Goal: Information Seeking & Learning: Check status

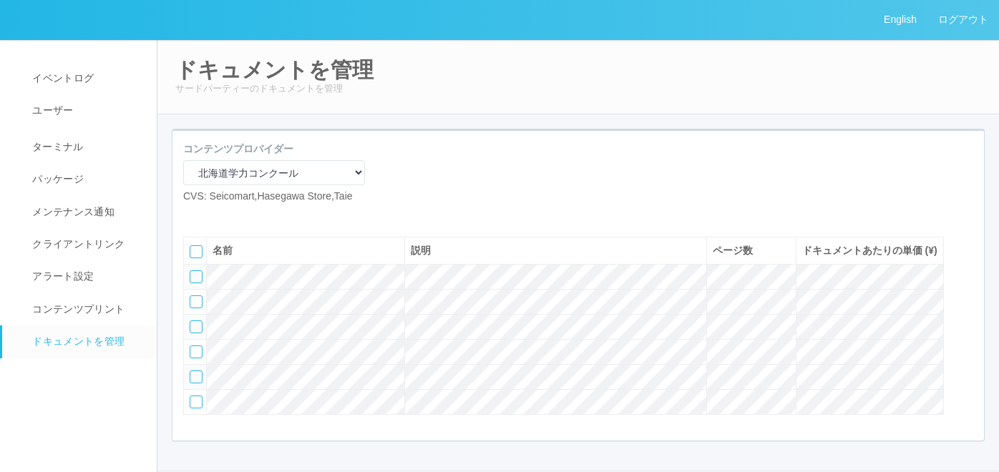
select select "2675a027-92d1-4d15-9c89-2cfcde6263c3"
click at [87, 76] on span "イベントログ" at bounding box center [61, 77] width 65 height 11
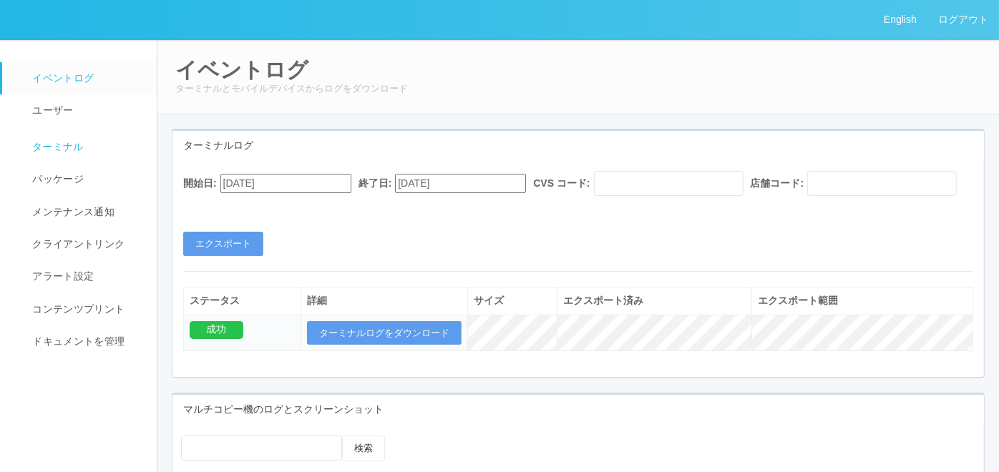
click at [67, 137] on link "ターミナル" at bounding box center [85, 145] width 167 height 36
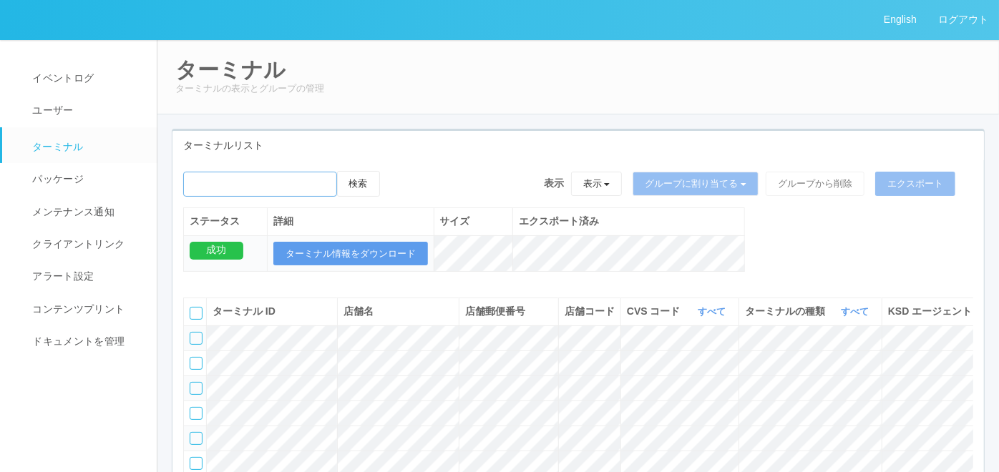
click at [201, 182] on input "emailSearch" at bounding box center [260, 184] width 154 height 25
paste input "010003"
click at [367, 186] on button "検索" at bounding box center [358, 184] width 43 height 26
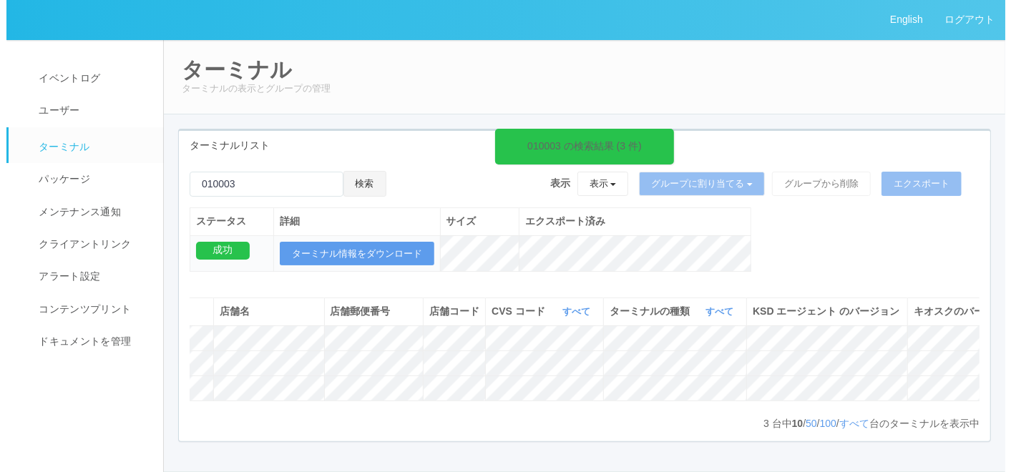
scroll to position [0, 268]
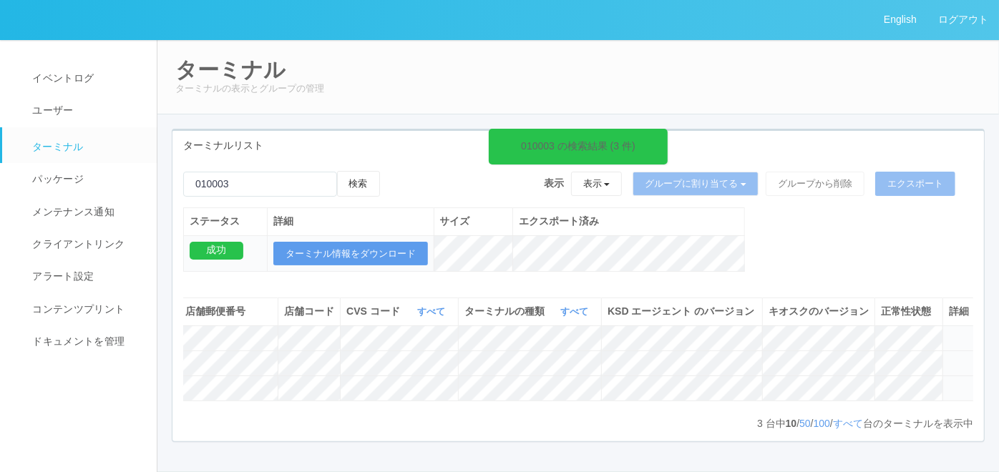
click at [949, 357] on icon at bounding box center [949, 357] width 0 height 0
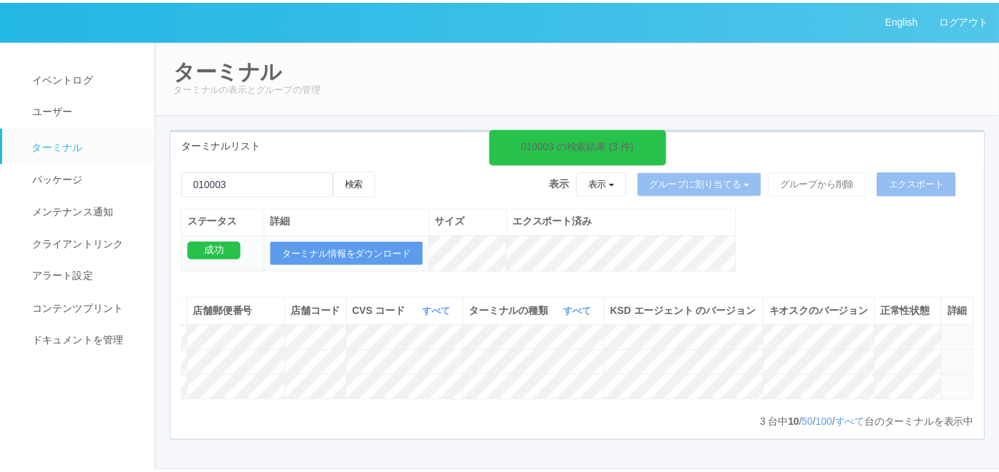
scroll to position [0, 256]
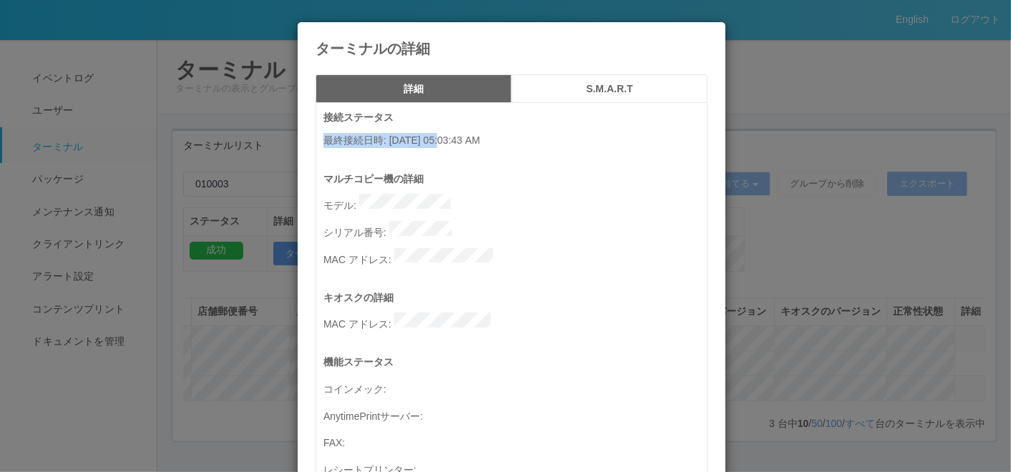
drag, startPoint x: 312, startPoint y: 136, endPoint x: 442, endPoint y: 145, distance: 130.6
copy p "最終接続日時 : [DATE]"
click at [708, 33] on icon at bounding box center [708, 33] width 0 height 0
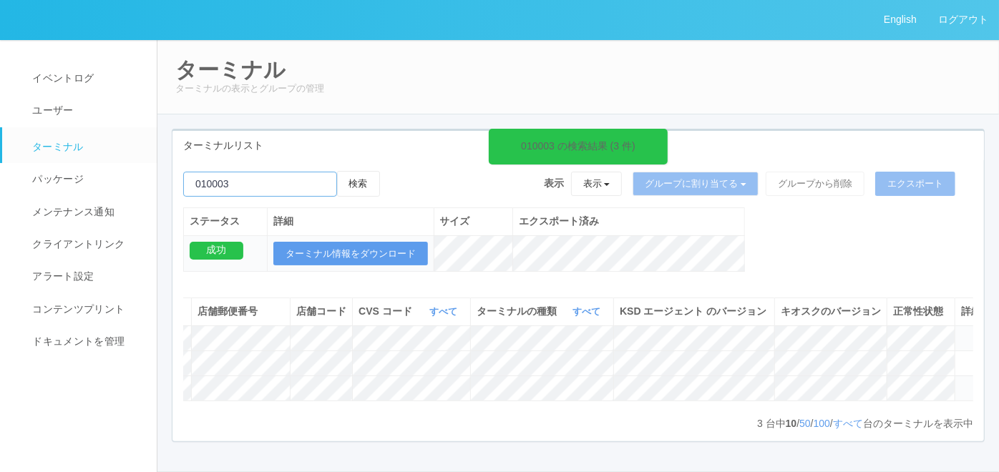
click at [236, 184] on input "emailSearch" at bounding box center [260, 184] width 154 height 25
paste input "010136"
click at [356, 184] on button "検索" at bounding box center [358, 184] width 43 height 26
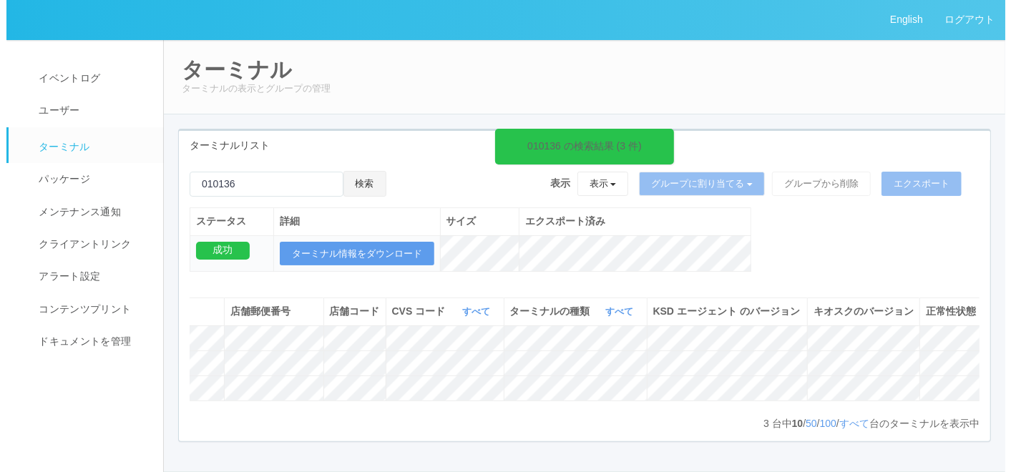
scroll to position [0, 268]
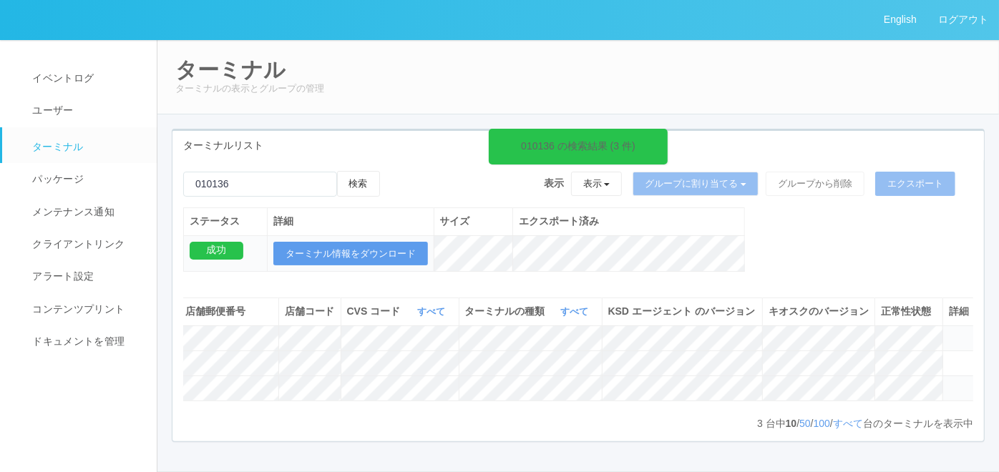
click at [949, 382] on icon at bounding box center [949, 382] width 0 height 0
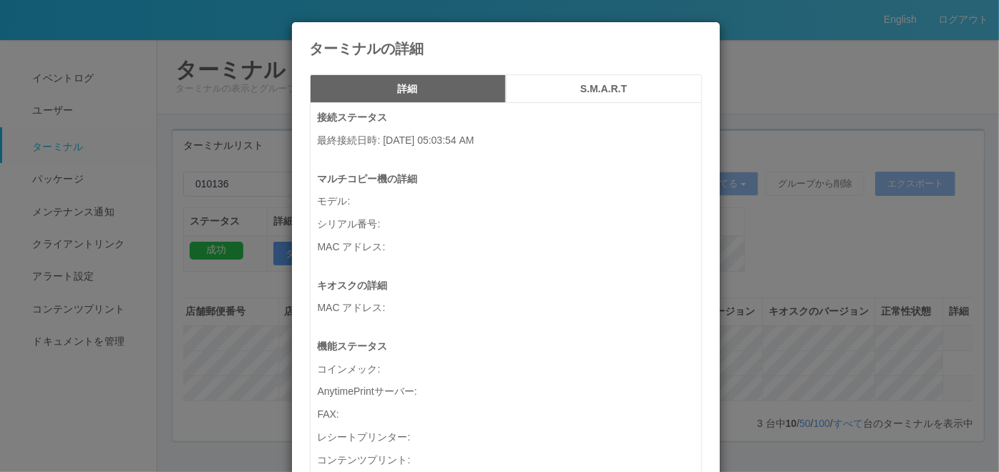
scroll to position [0, 256]
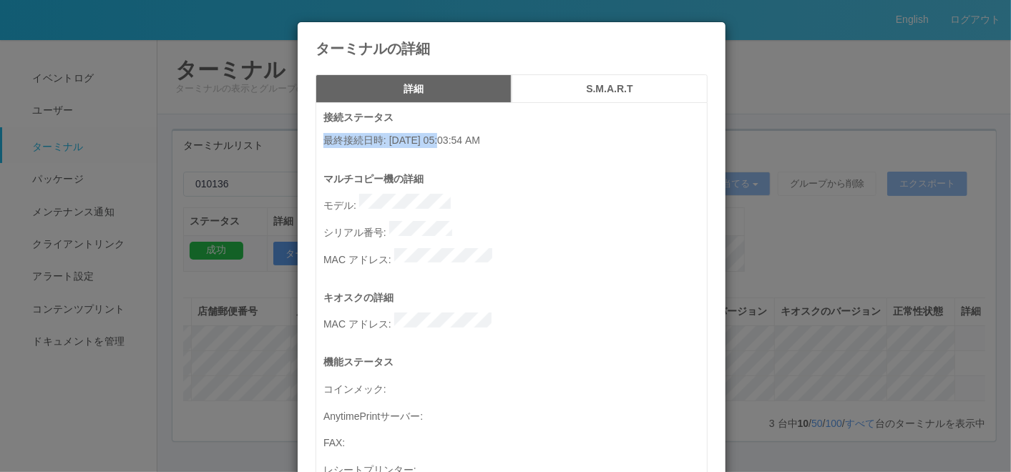
drag, startPoint x: 316, startPoint y: 134, endPoint x: 442, endPoint y: 145, distance: 127.1
copy p "最終接続日時 : [DATE]"
click at [708, 33] on icon at bounding box center [708, 33] width 0 height 0
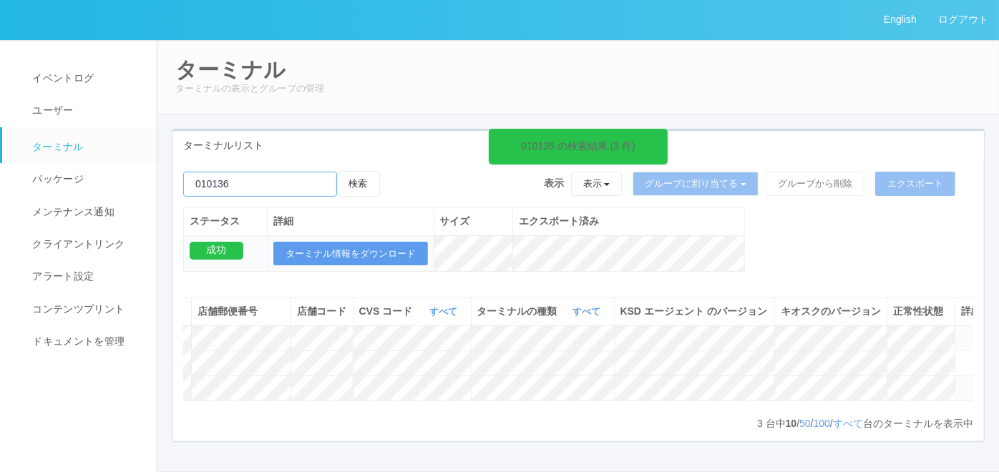
click at [259, 183] on input "emailSearch" at bounding box center [260, 184] width 154 height 25
paste input "010291"
click at [352, 186] on button "検索" at bounding box center [358, 184] width 43 height 26
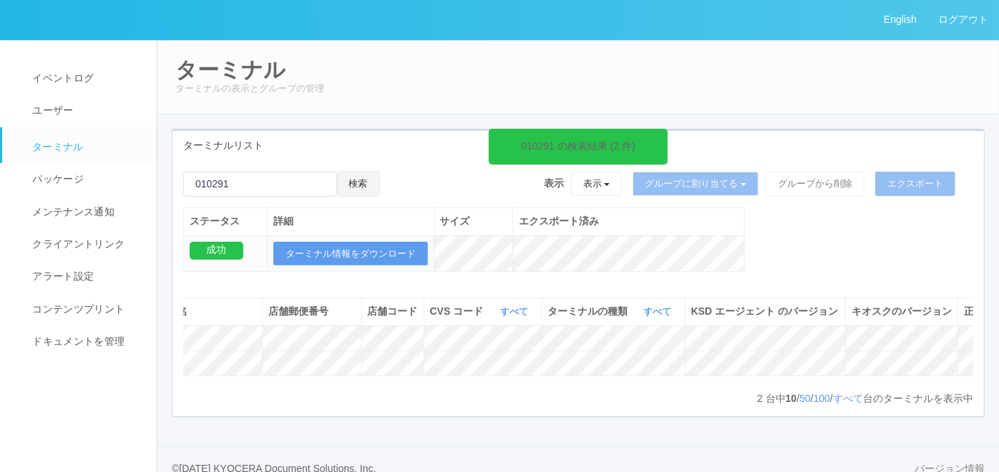
scroll to position [0, 268]
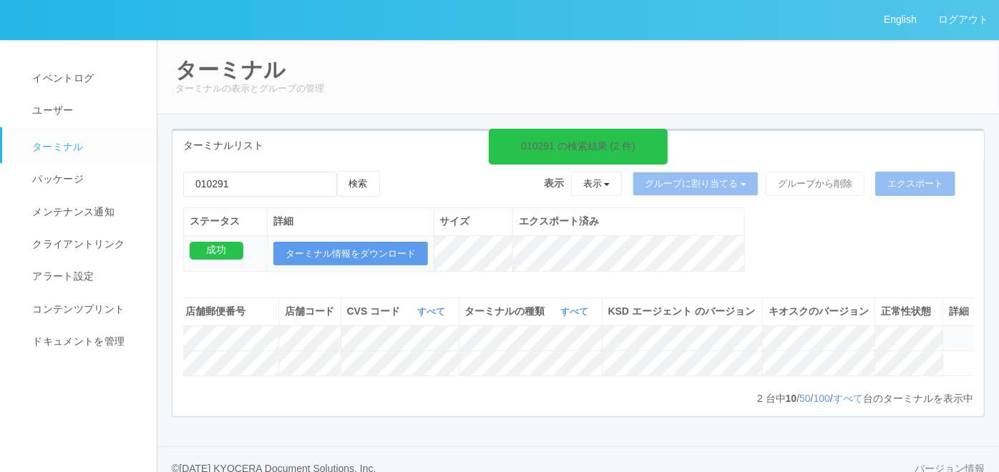
click at [949, 332] on icon at bounding box center [949, 332] width 0 height 0
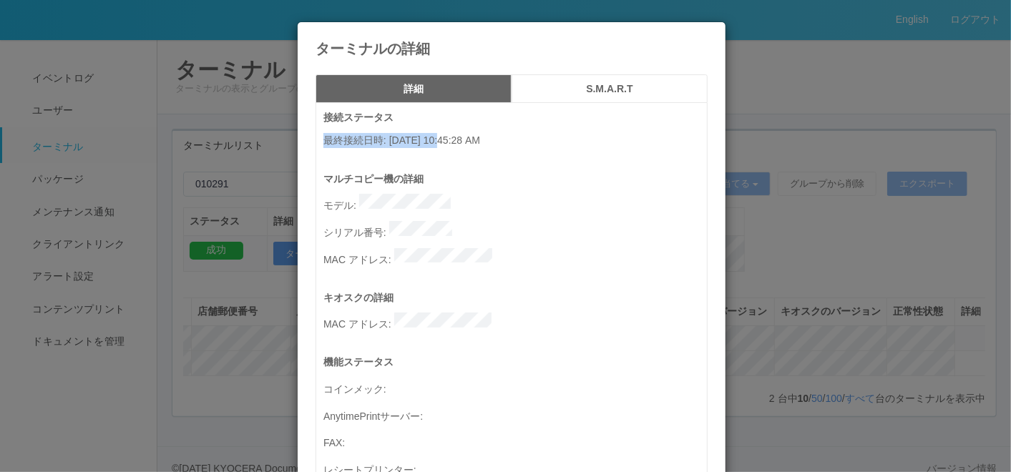
drag, startPoint x: 319, startPoint y: 140, endPoint x: 442, endPoint y: 143, distance: 123.9
click at [442, 143] on p "最終接続日時 : [DATE] 10:45:28 AM" at bounding box center [516, 140] width 384 height 15
copy p "最終接続日時 : [DATE]"
click at [708, 33] on icon at bounding box center [708, 33] width 0 height 0
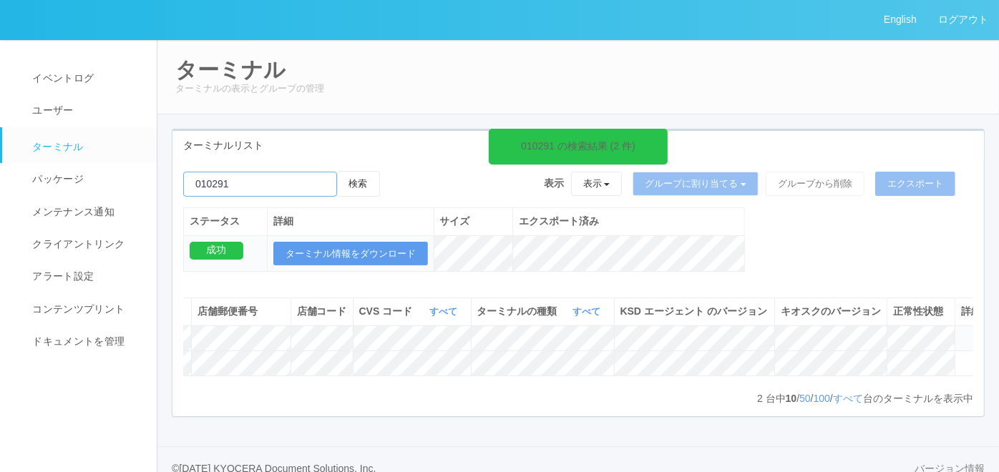
click at [293, 182] on input "emailSearch" at bounding box center [260, 184] width 154 height 25
paste input "010499"
click at [350, 188] on button "検索" at bounding box center [358, 184] width 43 height 26
click at [962, 376] on td at bounding box center [959, 363] width 32 height 25
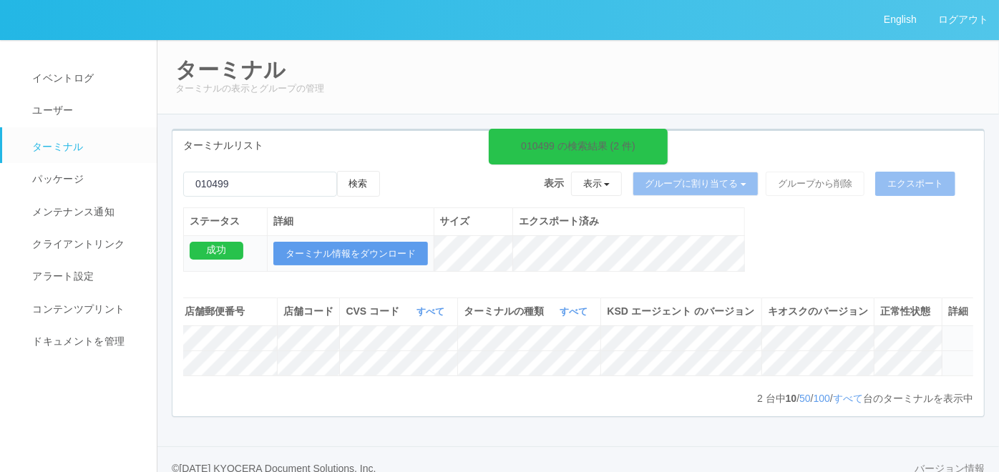
click at [948, 357] on icon at bounding box center [948, 357] width 0 height 0
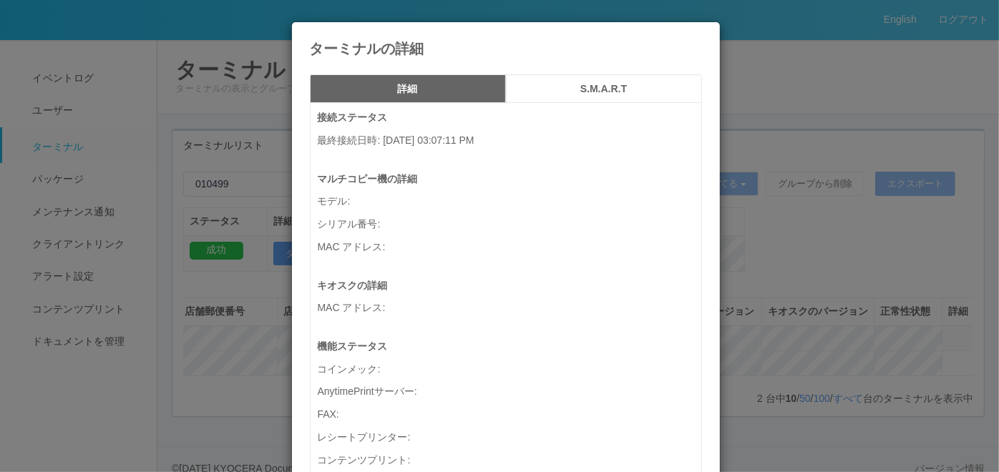
scroll to position [0, 256]
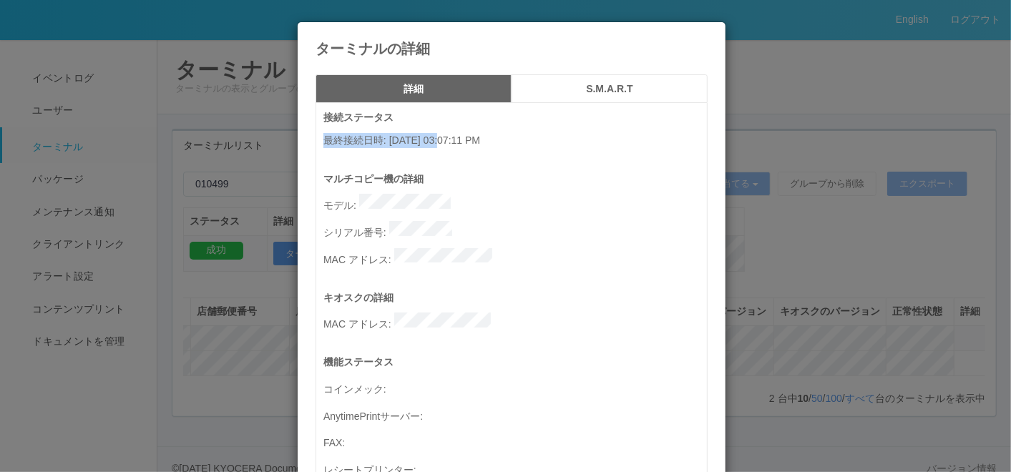
drag, startPoint x: 316, startPoint y: 140, endPoint x: 444, endPoint y: 140, distance: 127.4
click at [444, 140] on p "最終接続日時 : [DATE] 03:07:11 PM" at bounding box center [516, 140] width 384 height 15
copy p "最終接続日時 : [DATE]"
click at [708, 33] on icon at bounding box center [708, 33] width 0 height 0
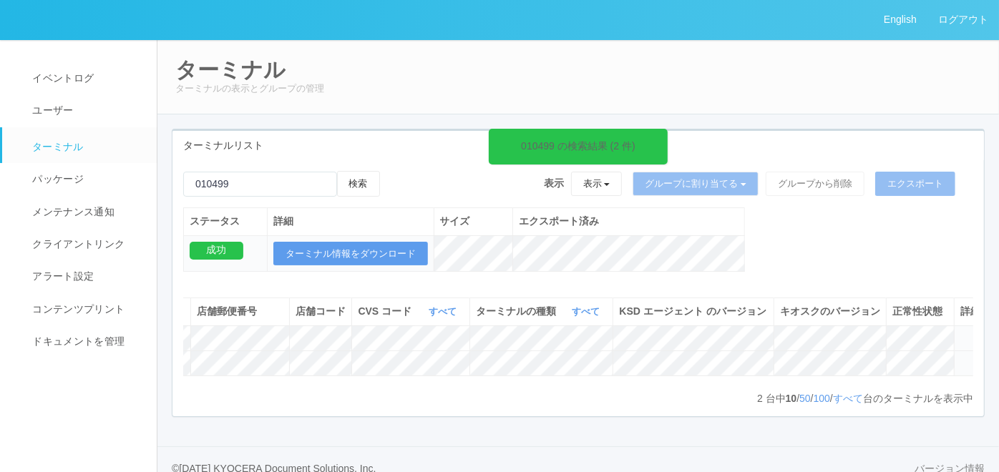
click at [961, 357] on icon at bounding box center [961, 357] width 0 height 0
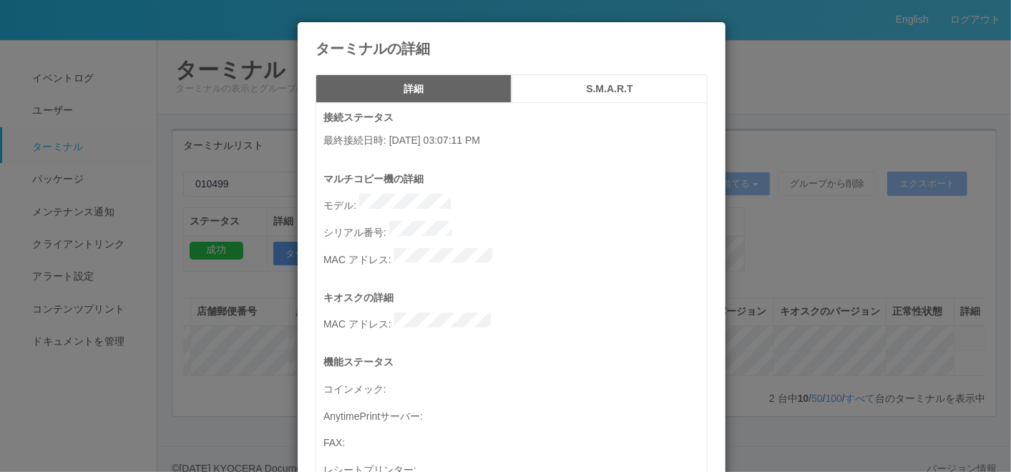
click at [708, 33] on icon at bounding box center [708, 33] width 0 height 0
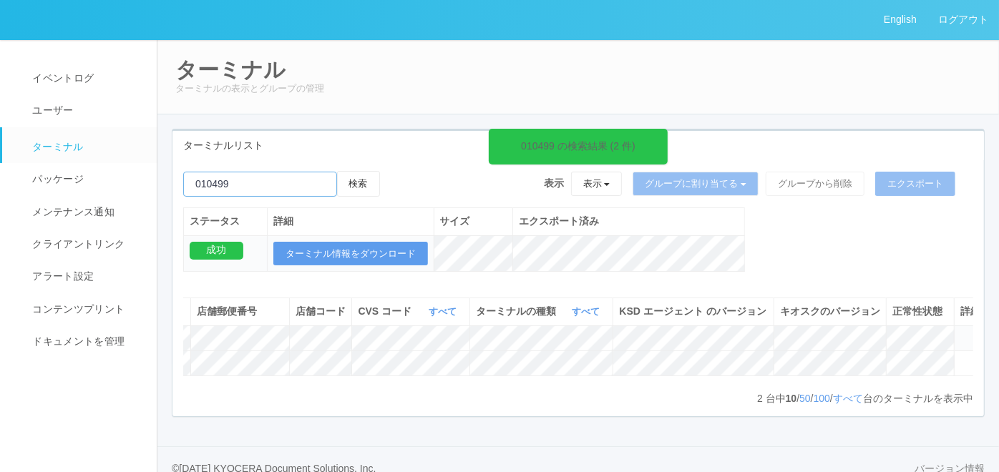
click at [253, 173] on input "emailSearch" at bounding box center [260, 184] width 154 height 25
paste input "010911"
click at [378, 185] on button "検索" at bounding box center [358, 184] width 43 height 26
click at [266, 178] on input "emailSearch" at bounding box center [260, 184] width 154 height 25
paste input "011038"
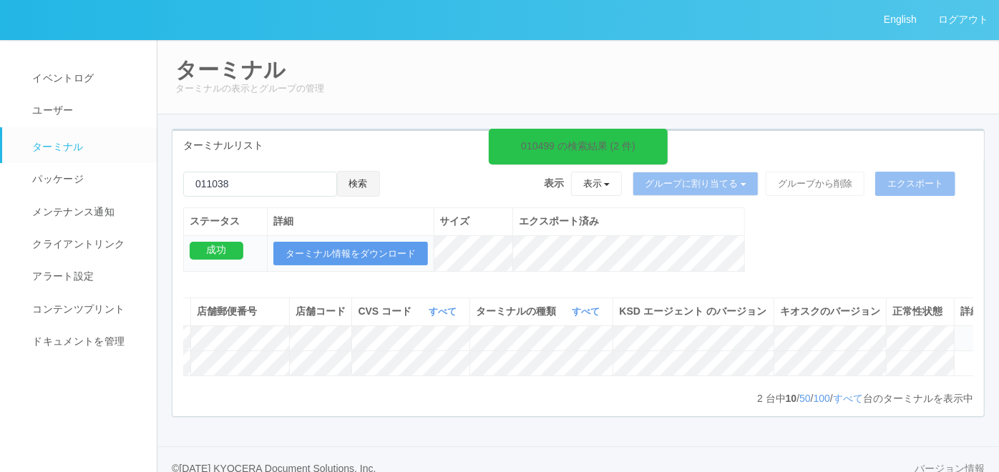
click at [374, 176] on button "検索" at bounding box center [358, 184] width 43 height 26
click at [271, 185] on input "emailSearch" at bounding box center [260, 184] width 154 height 25
paste input "011038"
click at [366, 183] on button "検索" at bounding box center [358, 184] width 43 height 26
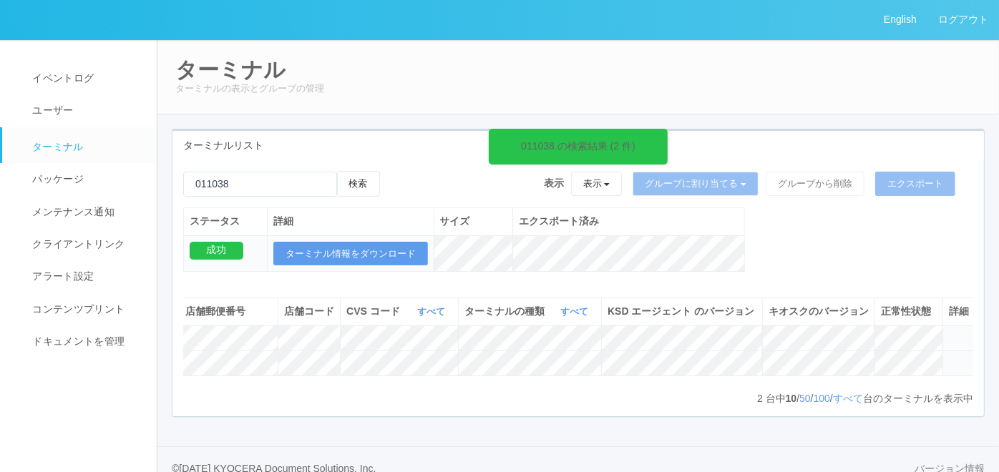
click at [949, 357] on icon at bounding box center [949, 357] width 0 height 0
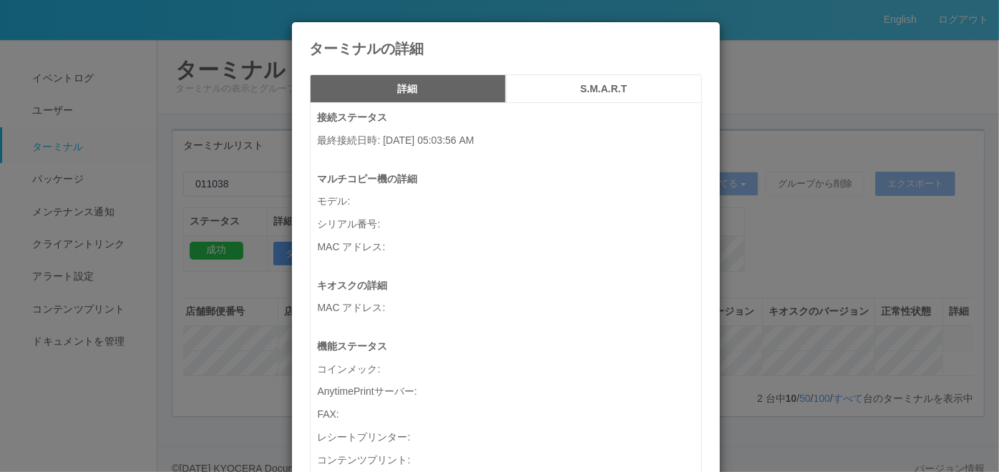
scroll to position [0, 256]
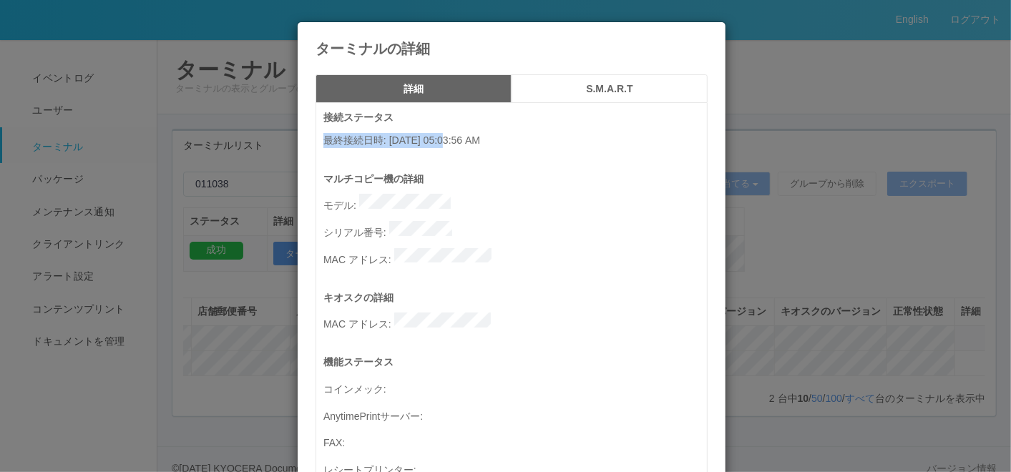
drag, startPoint x: 320, startPoint y: 137, endPoint x: 448, endPoint y: 141, distance: 128.2
click at [448, 141] on p "最終接続日時 : [DATE] 05:03:56 AM" at bounding box center [516, 140] width 384 height 15
drag, startPoint x: 448, startPoint y: 141, endPoint x: 374, endPoint y: 159, distance: 76.6
click at [374, 159] on div "接続ステータス 最終接続日時 : [DATE] 05:03:56 AM" at bounding box center [516, 140] width 384 height 61
drag, startPoint x: 317, startPoint y: 137, endPoint x: 443, endPoint y: 126, distance: 126.4
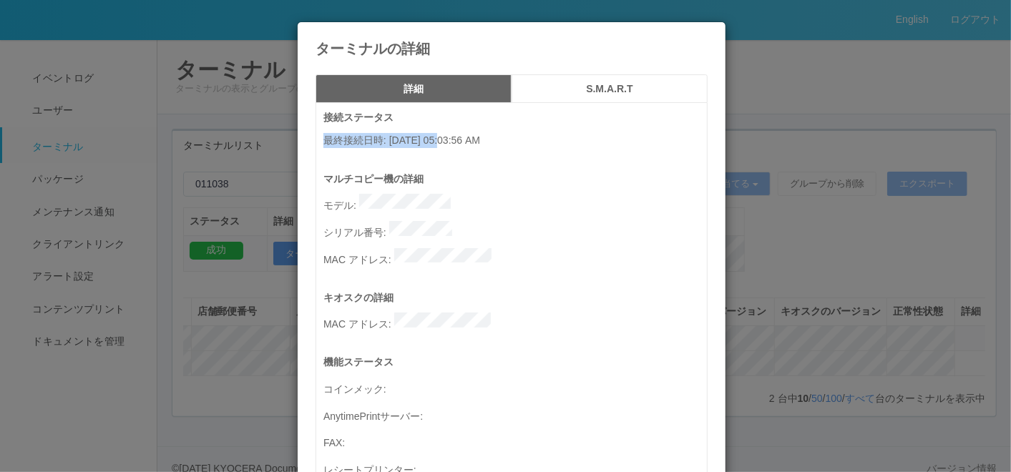
click at [443, 126] on div "接続ステータス 最終接続日時 : [DATE] 05:03:56 AM" at bounding box center [516, 140] width 384 height 61
copy p "最終接続日時 : [DATE]"
click at [708, 33] on icon at bounding box center [708, 33] width 0 height 0
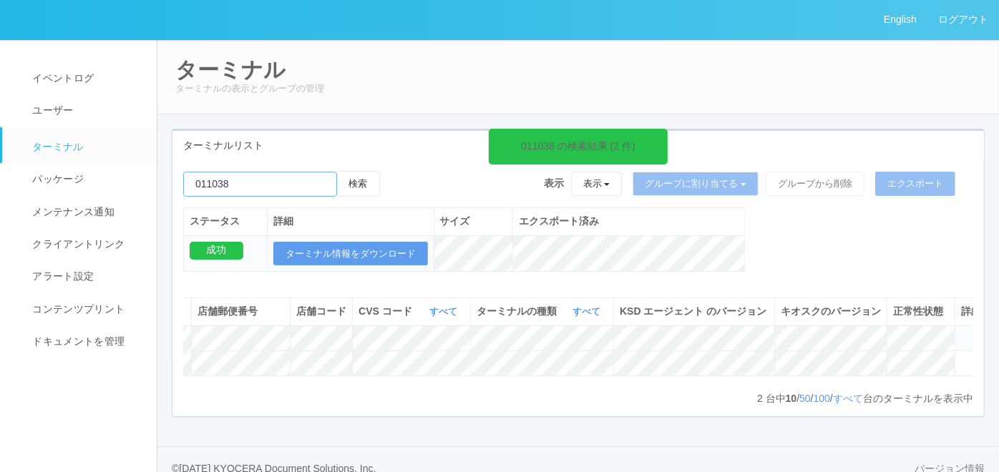
click at [268, 173] on input "emailSearch" at bounding box center [260, 184] width 154 height 25
paste input "011286"
click at [364, 188] on button "検索" at bounding box center [358, 184] width 43 height 26
click at [949, 357] on icon at bounding box center [949, 357] width 0 height 0
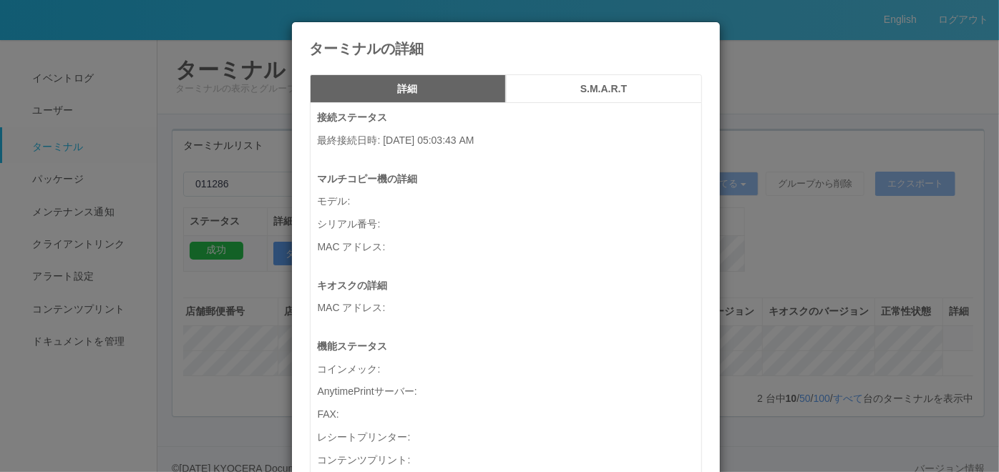
scroll to position [0, 256]
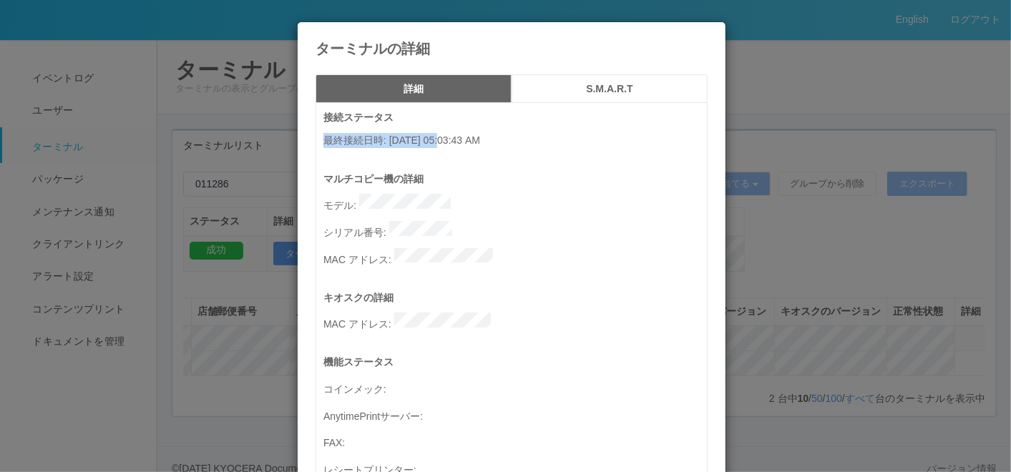
drag, startPoint x: 316, startPoint y: 135, endPoint x: 442, endPoint y: 139, distance: 126.1
copy p "最終接続日時 : [DATE]"
click at [708, 33] on icon at bounding box center [708, 33] width 0 height 0
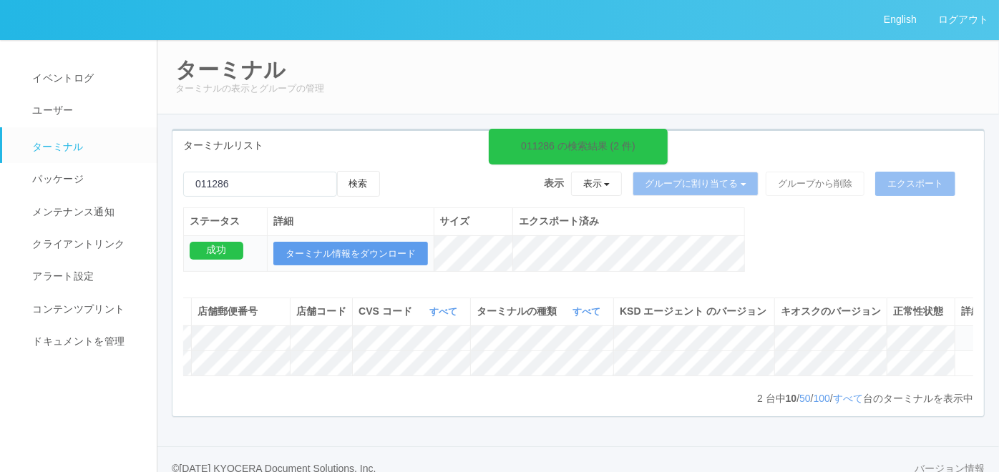
click at [116, 397] on nav "イベントログ ユーザー ターミナル パッケージ メンテナンス通知 クライアントリンク アラート設定 コンテンツプリント ドキュメントを管理" at bounding box center [85, 264] width 170 height 450
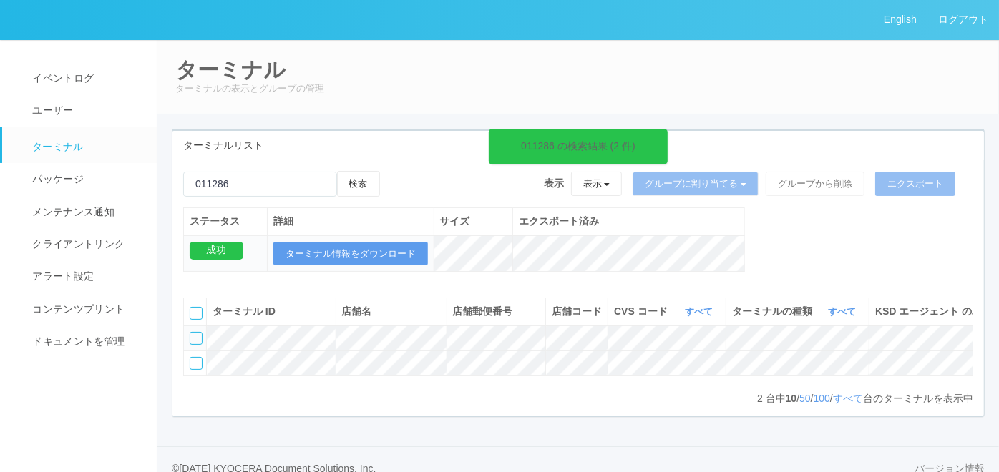
click at [258, 171] on div "検索" at bounding box center [281, 189] width 197 height 37
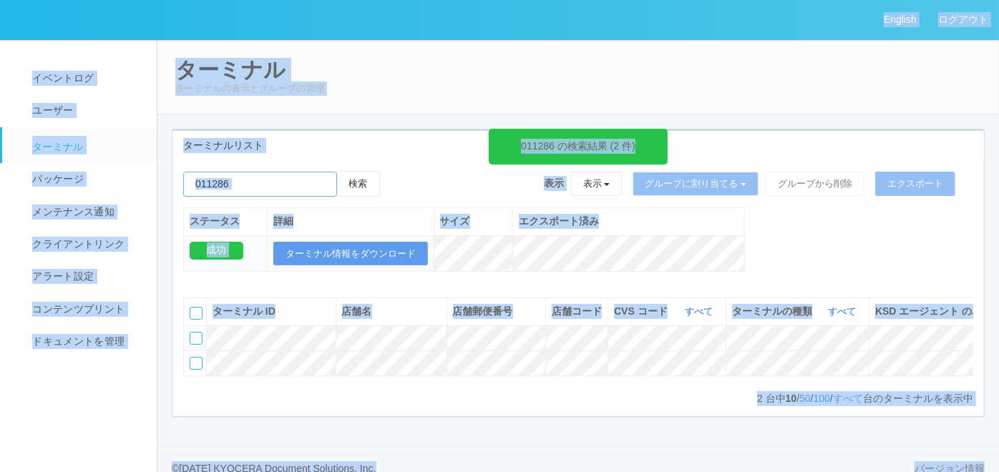
click at [275, 188] on input "emailSearch" at bounding box center [260, 184] width 154 height 25
click at [280, 183] on input "emailSearch" at bounding box center [260, 184] width 154 height 25
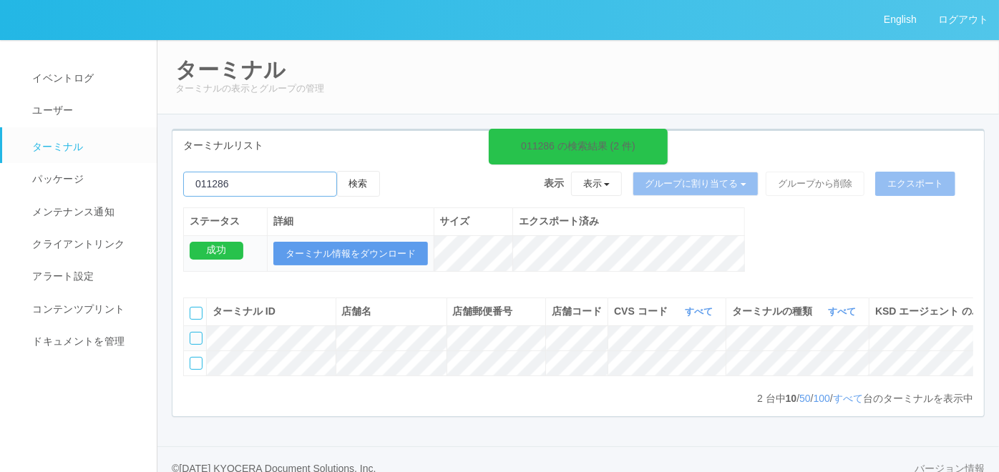
paste input "081095"
click at [356, 190] on button "検索" at bounding box center [358, 184] width 43 height 26
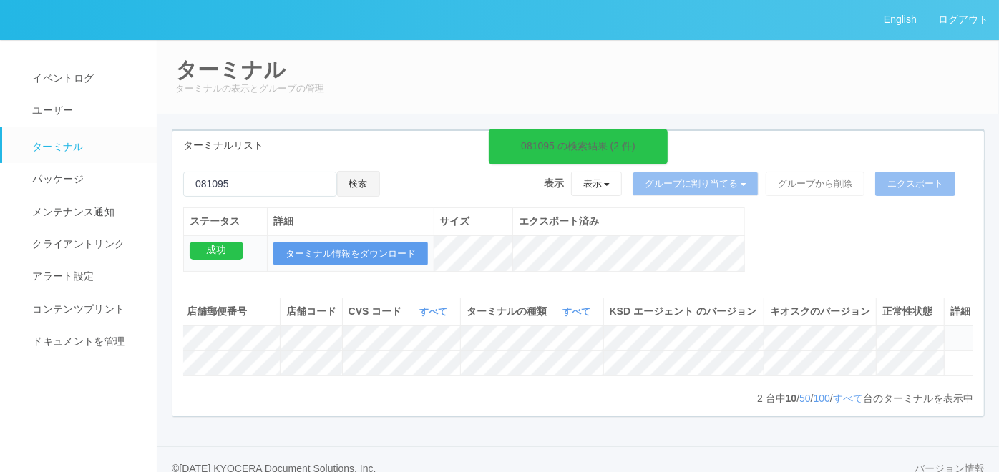
scroll to position [0, 268]
click at [949, 332] on icon at bounding box center [949, 332] width 0 height 0
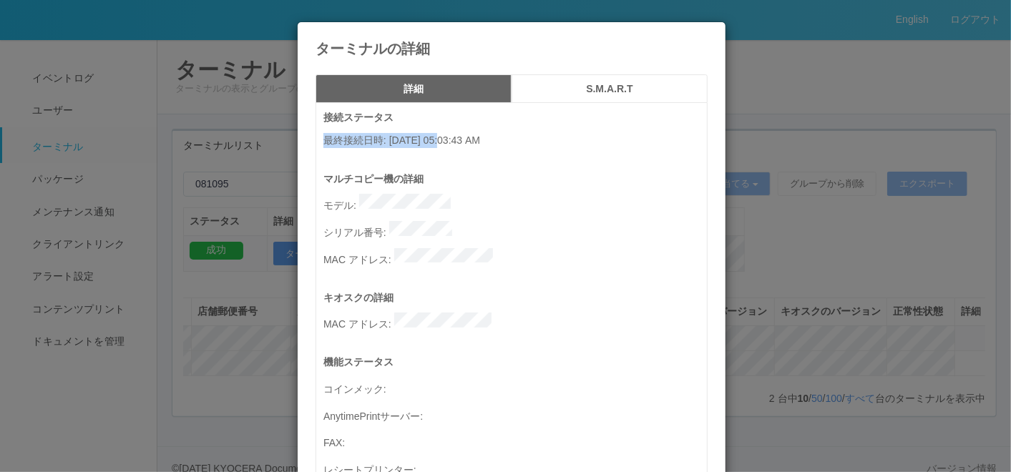
drag, startPoint x: 316, startPoint y: 140, endPoint x: 443, endPoint y: 146, distance: 127.5
copy p "最終接続日時 : [DATE]"
click at [708, 33] on icon at bounding box center [708, 33] width 0 height 0
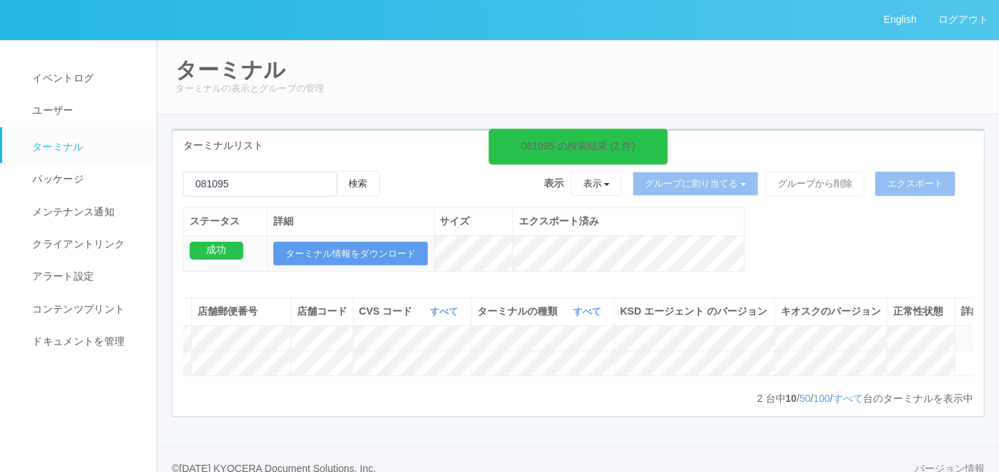
click at [120, 394] on nav "イベントログ ユーザー ターミナル パッケージ メンテナンス通知 クライアントリンク アラート設定 コンテンツプリント ドキュメントを管理" at bounding box center [85, 264] width 170 height 450
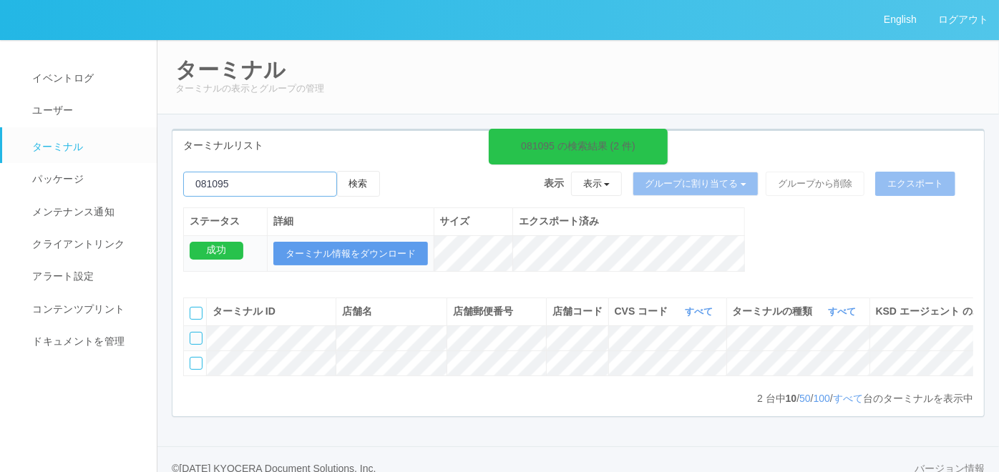
click at [258, 188] on input "emailSearch" at bounding box center [260, 184] width 154 height 25
paste input "040016"
type input "040016"
click at [356, 183] on button "検索" at bounding box center [358, 184] width 43 height 26
drag, startPoint x: 313, startPoint y: 433, endPoint x: 721, endPoint y: 429, distance: 408.0
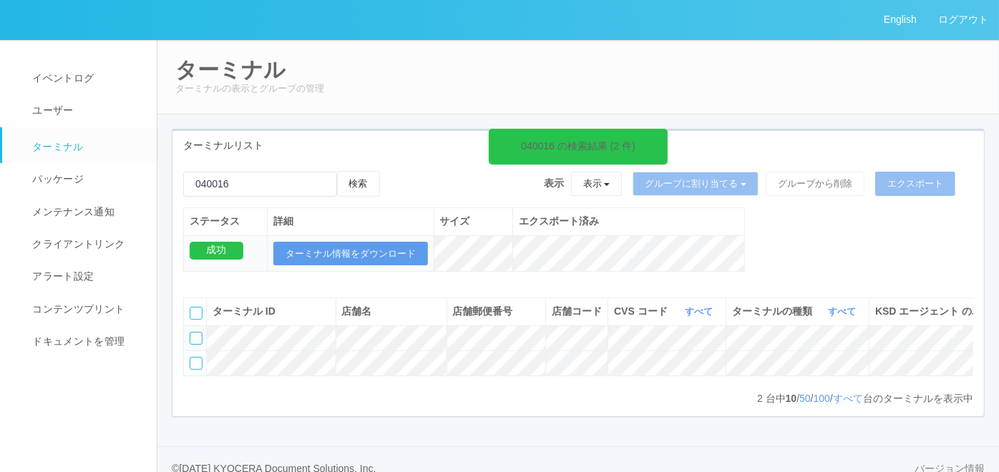
click at [721, 406] on div "2 台中 10 / 50 / 100 / すべて 台のターミナルを表示中 « ‹ 1 › »" at bounding box center [578, 399] width 790 height 14
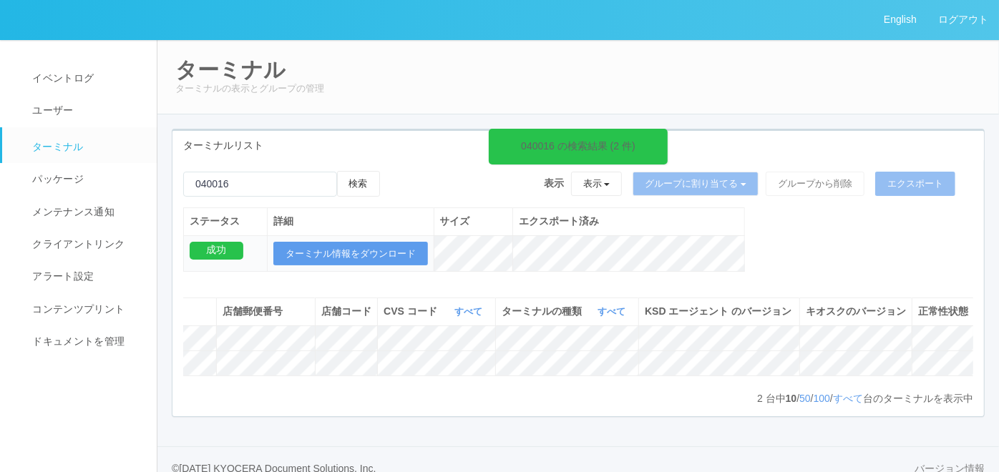
scroll to position [0, 231]
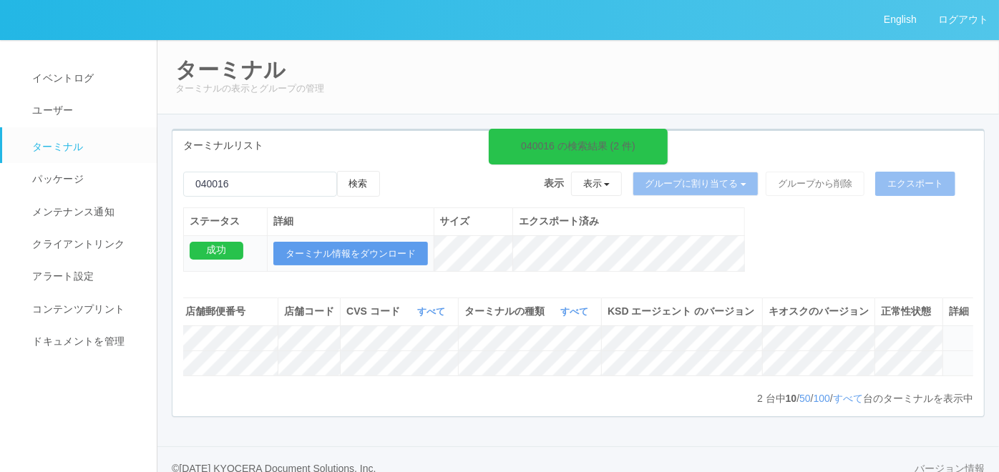
click at [949, 357] on icon at bounding box center [949, 357] width 0 height 0
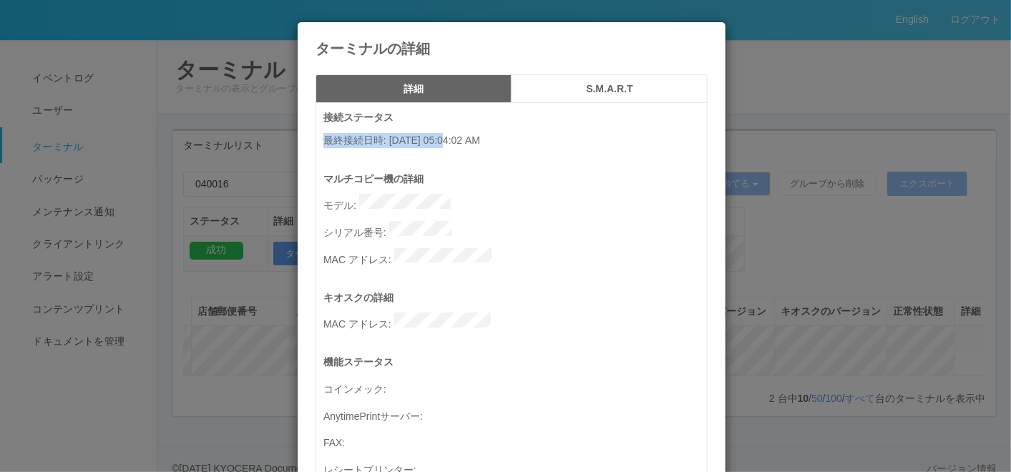
drag, startPoint x: 319, startPoint y: 135, endPoint x: 446, endPoint y: 145, distance: 127.8
click at [446, 145] on p "最終接続日時 : [DATE] 05:04:02 AM" at bounding box center [516, 140] width 384 height 15
copy p "最終接続日時 : [DATE]"
click at [708, 33] on icon at bounding box center [708, 33] width 0 height 0
